Goal: Contribute content: Add original content to the website for others to see

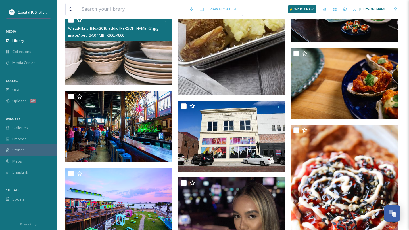
scroll to position [6287, 0]
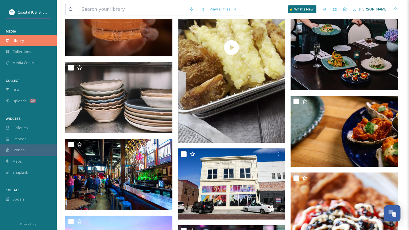
click at [22, 37] on div "Library" at bounding box center [28, 40] width 57 height 11
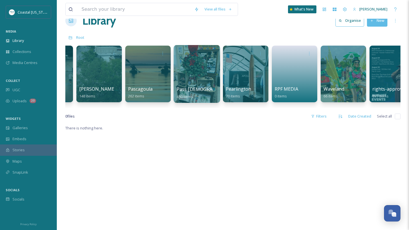
scroll to position [0, 739]
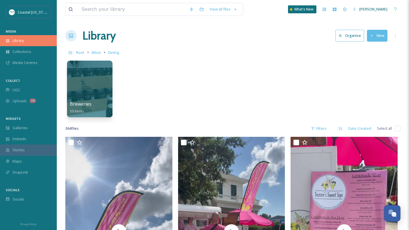
click at [26, 38] on div "Library" at bounding box center [28, 40] width 57 height 11
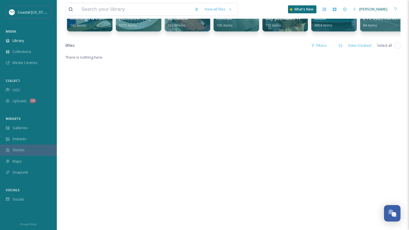
scroll to position [87, 0]
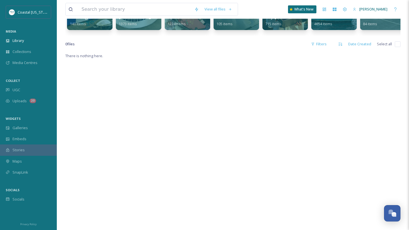
click at [186, 101] on div "There is nothing here." at bounding box center [232, 168] width 335 height 230
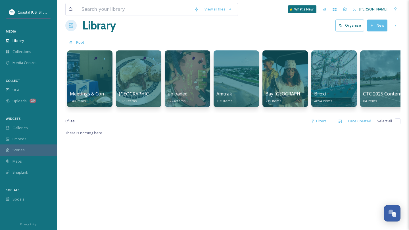
scroll to position [0, 0]
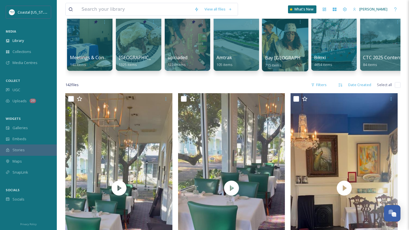
scroll to position [48, 0]
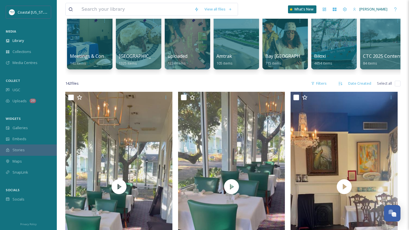
click at [395, 84] on input "checkbox" at bounding box center [398, 84] width 6 height 6
checkbox input "true"
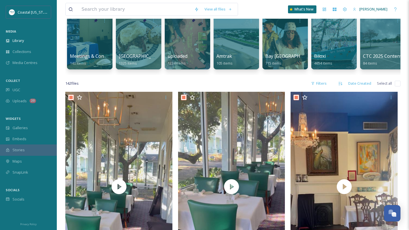
checkbox input "true"
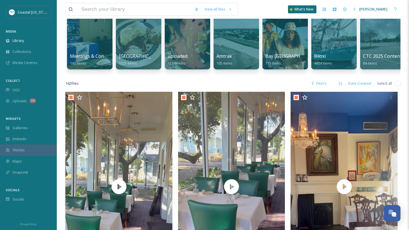
checkbox input "true"
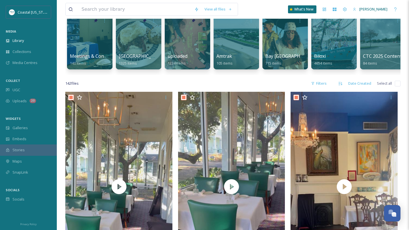
checkbox input "true"
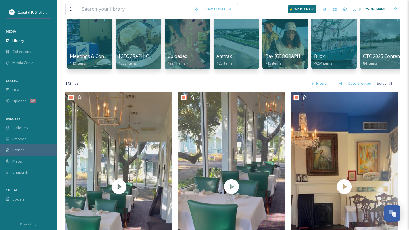
checkbox input "true"
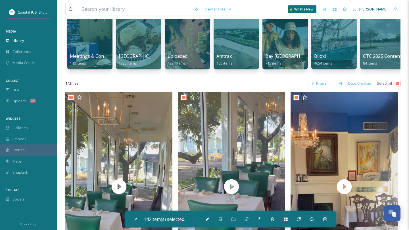
click at [397, 85] on input "checkbox" at bounding box center [398, 84] width 6 height 6
checkbox input "false"
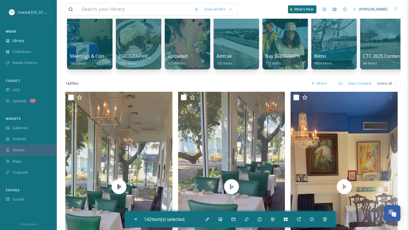
checkbox input "false"
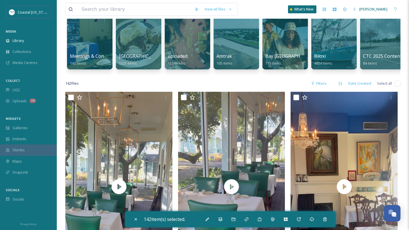
checkbox input "false"
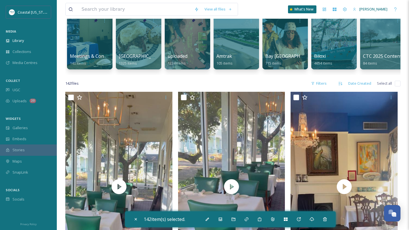
checkbox input "false"
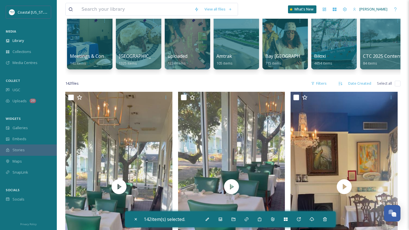
checkbox input "false"
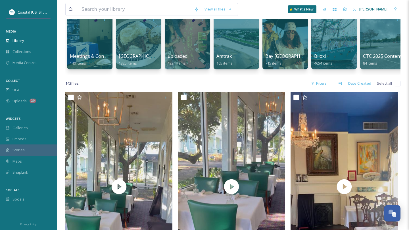
click at [397, 85] on input "checkbox" at bounding box center [398, 84] width 6 height 6
checkbox input "true"
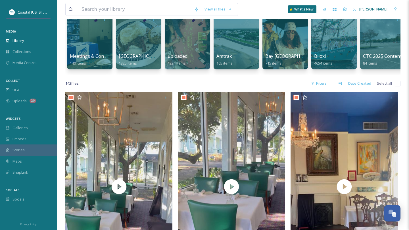
checkbox input "true"
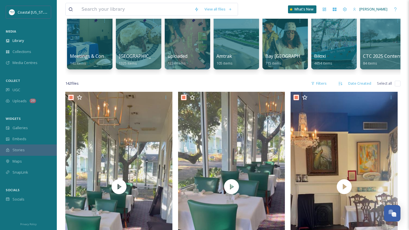
checkbox input "true"
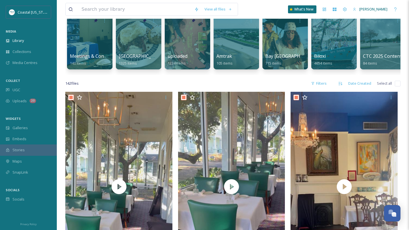
checkbox input "true"
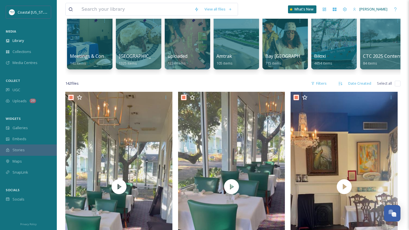
checkbox input "true"
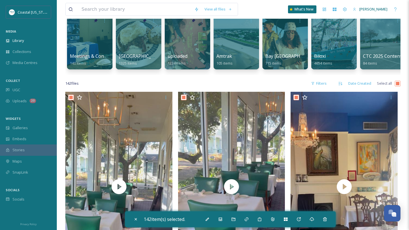
click at [397, 85] on input "checkbox" at bounding box center [398, 84] width 6 height 6
checkbox input "false"
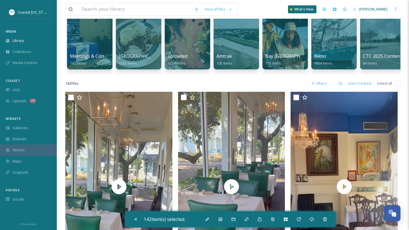
checkbox input "false"
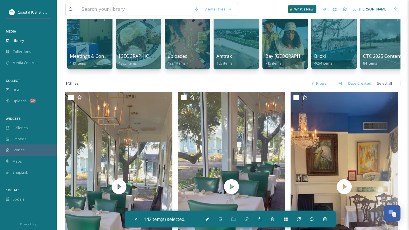
checkbox input "false"
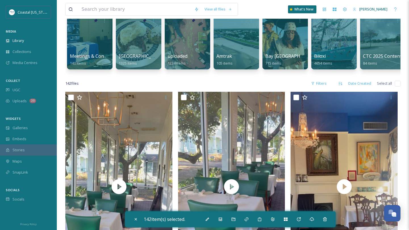
checkbox input "false"
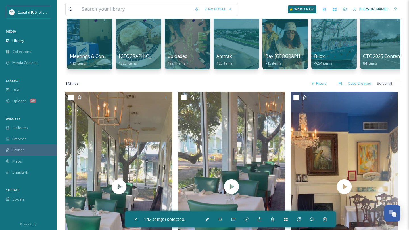
checkbox input "false"
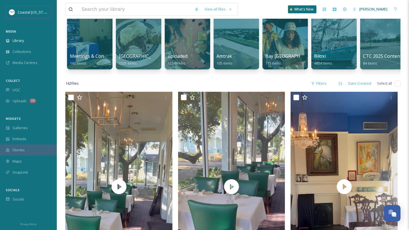
click at [397, 85] on input "checkbox" at bounding box center [398, 84] width 6 height 6
checkbox input "true"
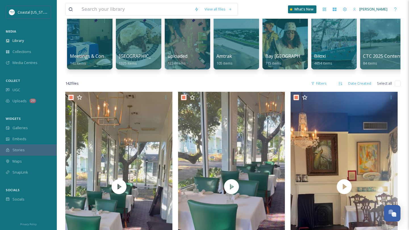
checkbox input "true"
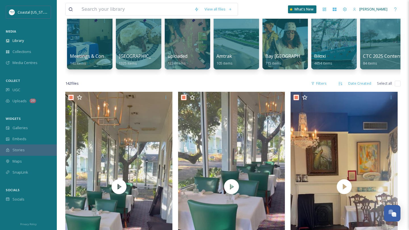
checkbox input "true"
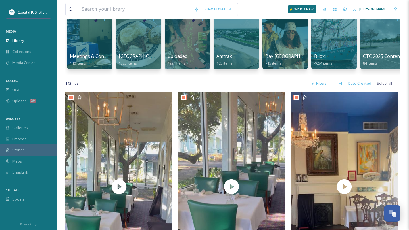
checkbox input "true"
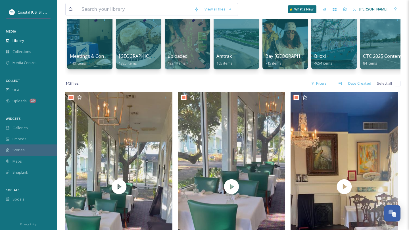
checkbox input "true"
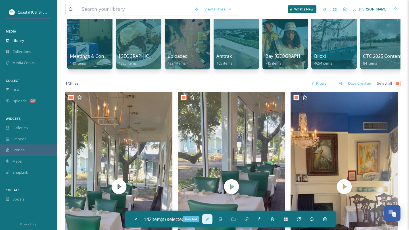
click at [210, 224] on div "Bulk Edit" at bounding box center [207, 220] width 10 height 10
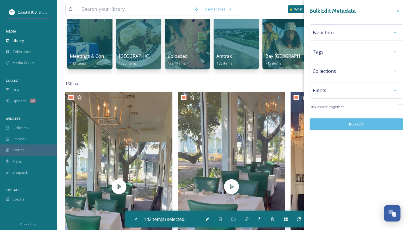
click at [340, 36] on div "Basic Info" at bounding box center [356, 33] width 87 height 10
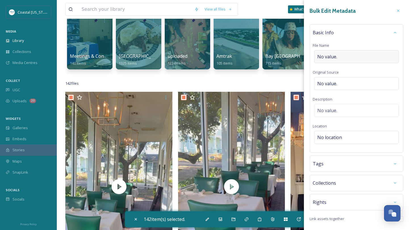
click at [334, 62] on div "No value." at bounding box center [356, 56] width 85 height 13
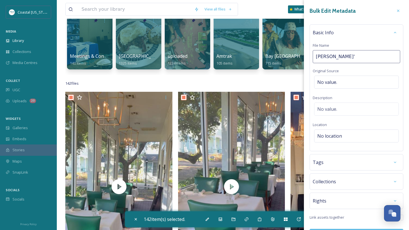
type input "[PERSON_NAME]"
click at [330, 163] on div "Tags" at bounding box center [356, 164] width 87 height 10
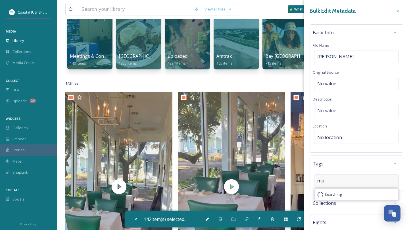
type input "m"
type input "dining"
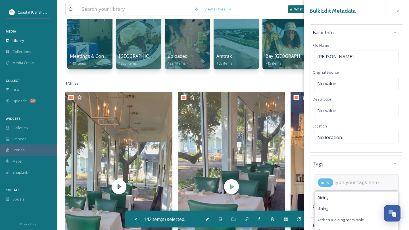
click at [326, 183] on icon at bounding box center [327, 183] width 5 height 5
click at [326, 183] on input at bounding box center [345, 181] width 57 height 7
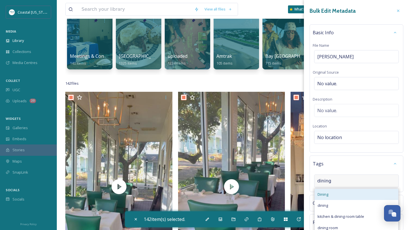
type input "dining"
click at [331, 196] on div "Dining" at bounding box center [355, 194] width 83 height 11
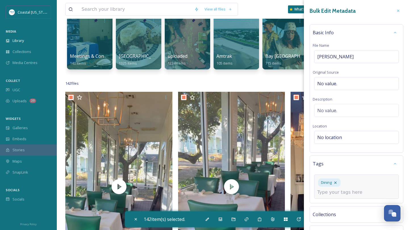
click at [349, 189] on input at bounding box center [345, 192] width 57 height 7
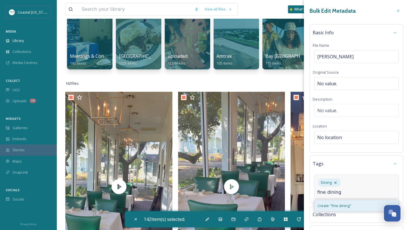
type input "fine dining"
click at [330, 204] on span "Create " fine dining "" at bounding box center [334, 206] width 34 height 5
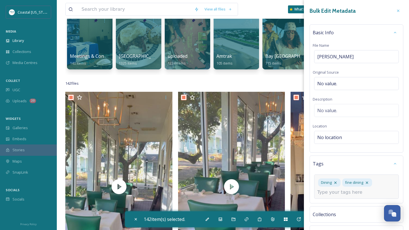
click at [339, 193] on input at bounding box center [345, 192] width 57 height 7
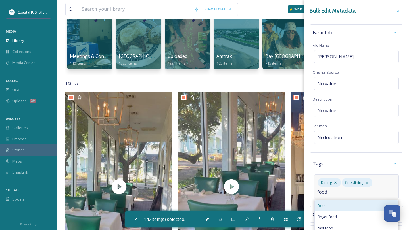
type input "food"
click at [335, 204] on div "food" at bounding box center [355, 206] width 83 height 11
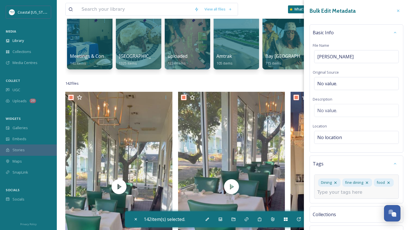
click at [344, 194] on input at bounding box center [345, 192] width 57 height 7
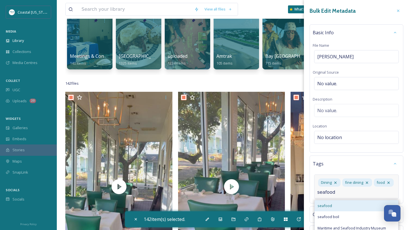
type input "seafood"
click at [340, 203] on div "seafood" at bounding box center [355, 206] width 83 height 11
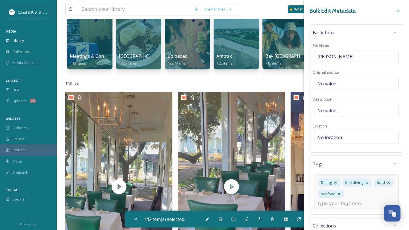
click at [349, 201] on input at bounding box center [345, 204] width 57 height 7
click at [349, 133] on div "No location" at bounding box center [356, 137] width 85 height 13
click at [349, 133] on input at bounding box center [356, 137] width 84 height 12
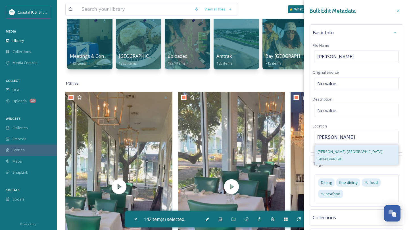
type input "[PERSON_NAME]"
click at [360, 153] on span "[PERSON_NAME] [GEOGRAPHIC_DATA]" at bounding box center [349, 151] width 65 height 5
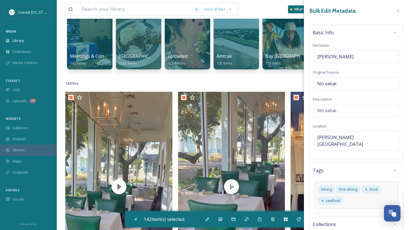
click at [353, 196] on div "Dining fine dining food seafood" at bounding box center [356, 196] width 85 height 28
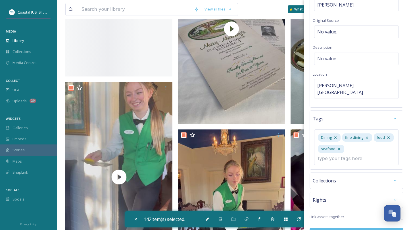
scroll to position [825, 0]
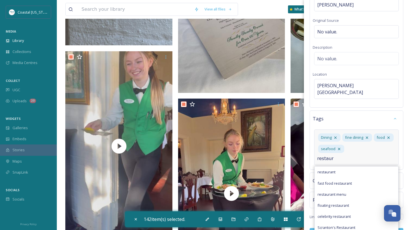
type input "restaur"
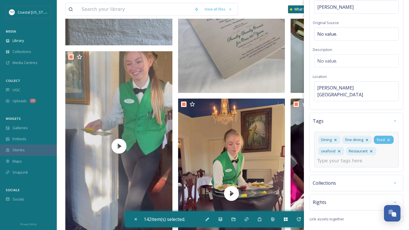
scroll to position [47, 0]
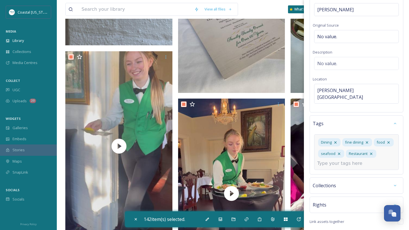
click at [382, 148] on div "Dining fine dining food seafood Restaurant" at bounding box center [356, 153] width 85 height 36
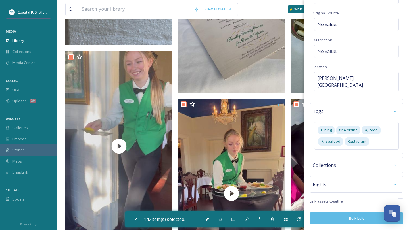
scroll to position [52, 0]
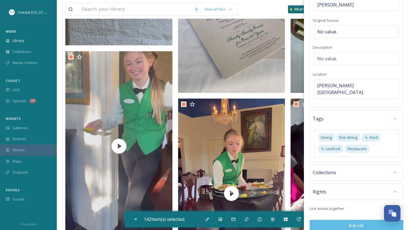
click at [337, 222] on button "Bulk Edit" at bounding box center [356, 226] width 94 height 12
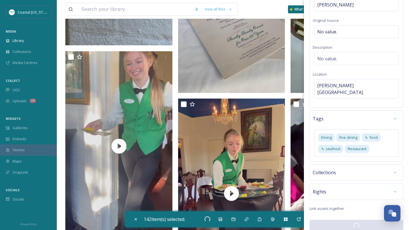
checkbox input "false"
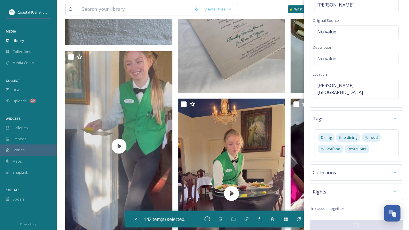
checkbox input "false"
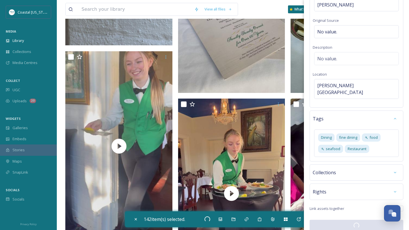
checkbox input "false"
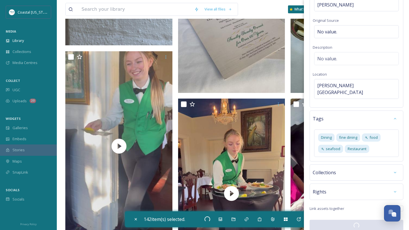
checkbox input "false"
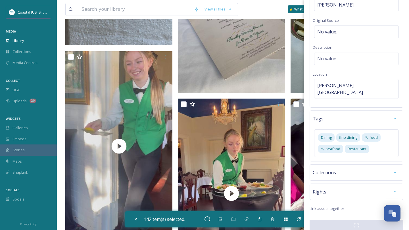
checkbox input "false"
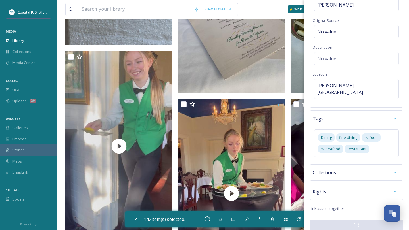
checkbox input "false"
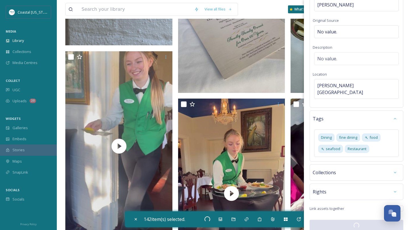
checkbox input "false"
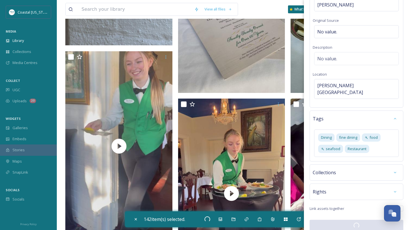
checkbox input "false"
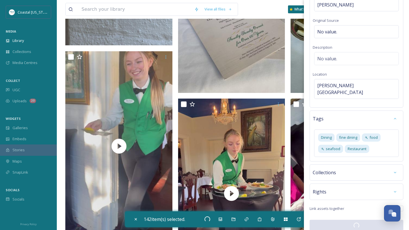
checkbox input "false"
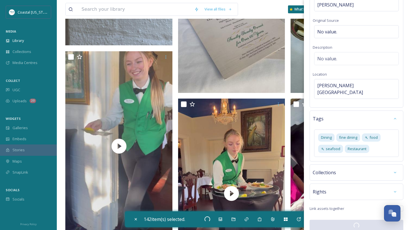
checkbox input "false"
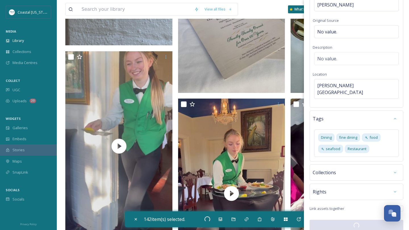
checkbox input "false"
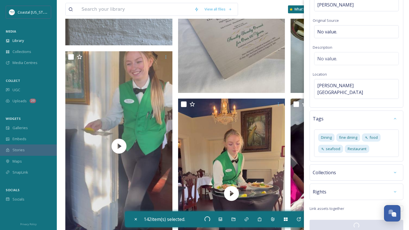
checkbox input "false"
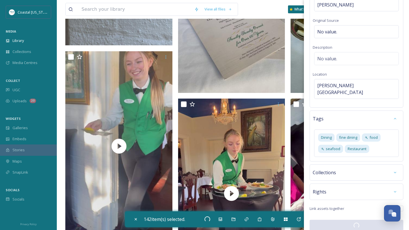
checkbox input "false"
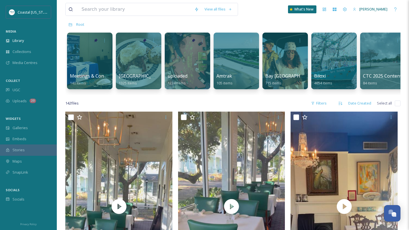
scroll to position [0, 0]
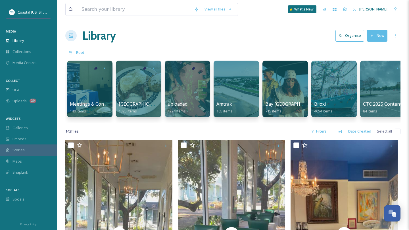
click at [396, 131] on input "checkbox" at bounding box center [398, 132] width 6 height 6
checkbox input "true"
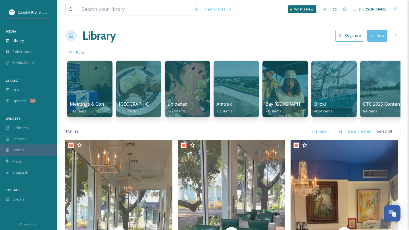
checkbox input "true"
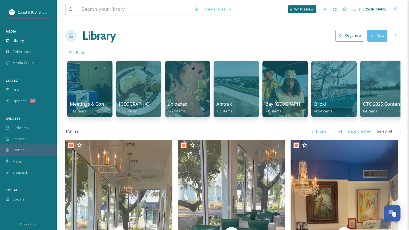
checkbox input "true"
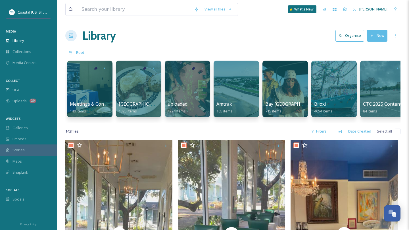
checkbox input "true"
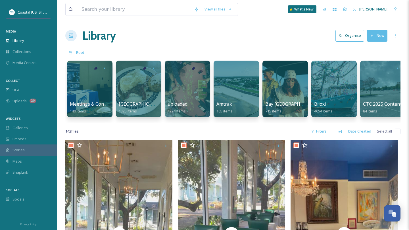
checkbox input "true"
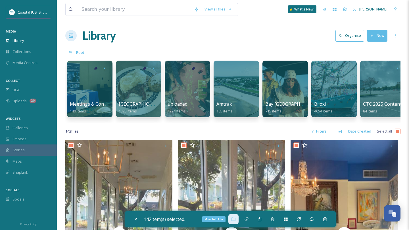
click at [233, 220] on icon at bounding box center [233, 219] width 5 height 5
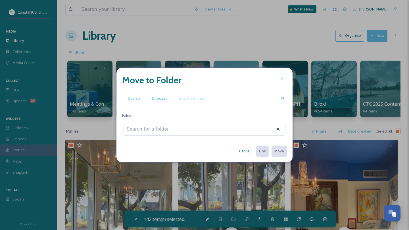
click at [158, 102] on div "Directory" at bounding box center [159, 99] width 27 height 12
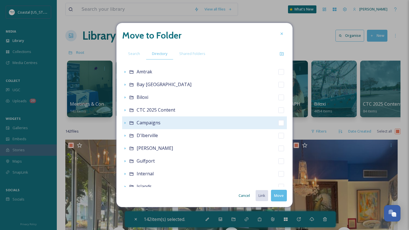
scroll to position [18, 0]
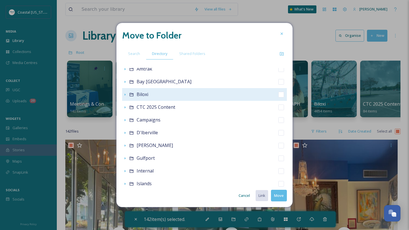
click at [130, 95] on icon at bounding box center [131, 95] width 5 height 5
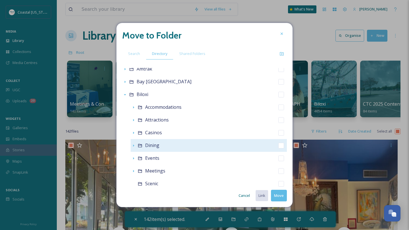
click at [146, 144] on span "Dining" at bounding box center [152, 145] width 14 height 6
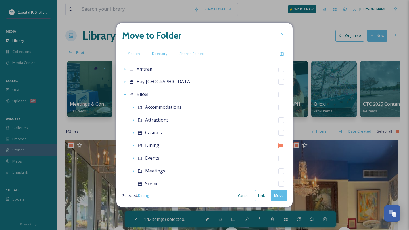
click at [282, 197] on button "Move" at bounding box center [279, 196] width 16 height 12
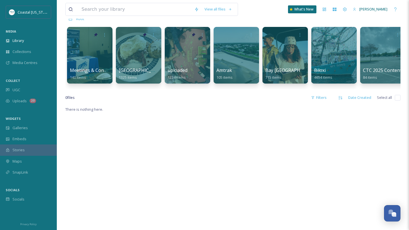
scroll to position [59, 0]
